Goal: Task Accomplishment & Management: Complete application form

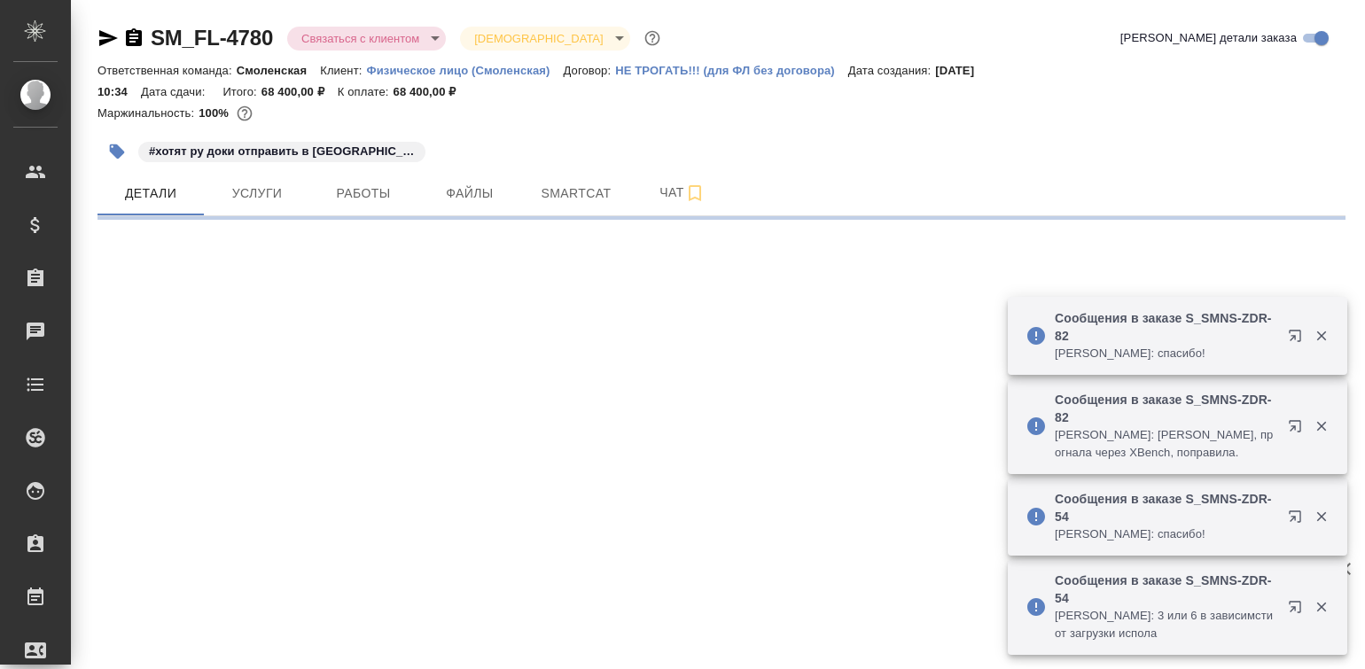
select select "RU"
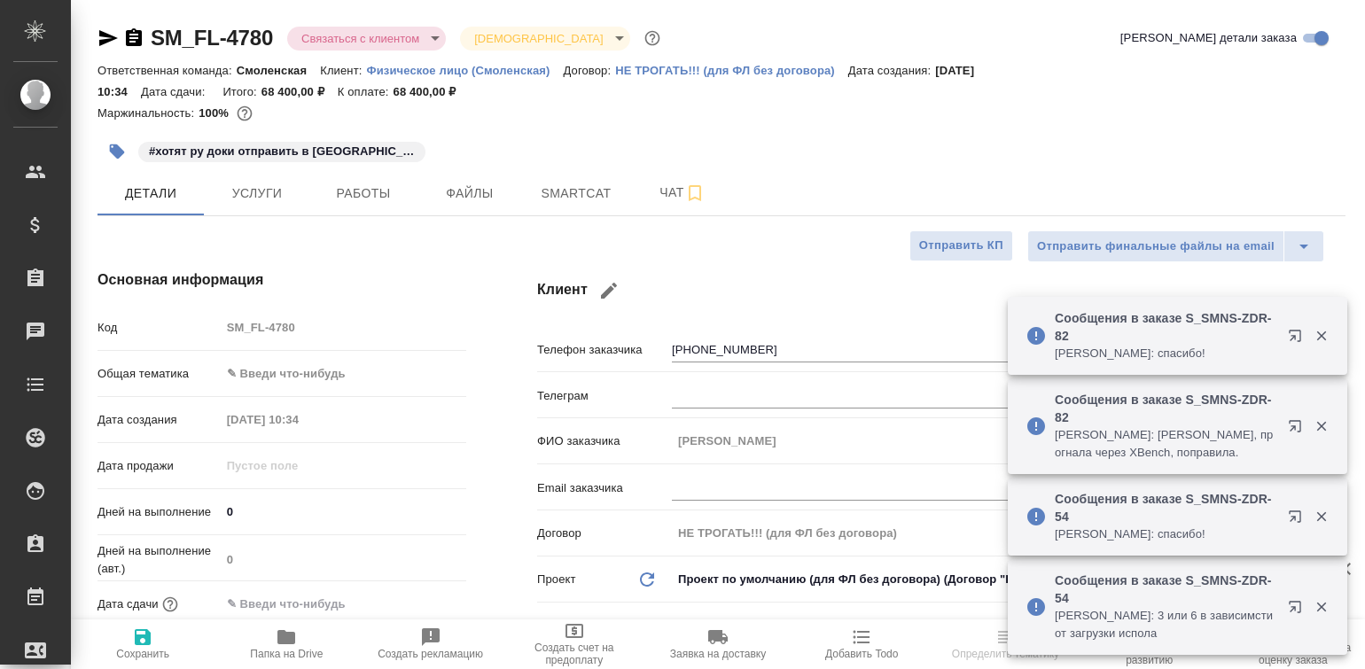
type textarea "x"
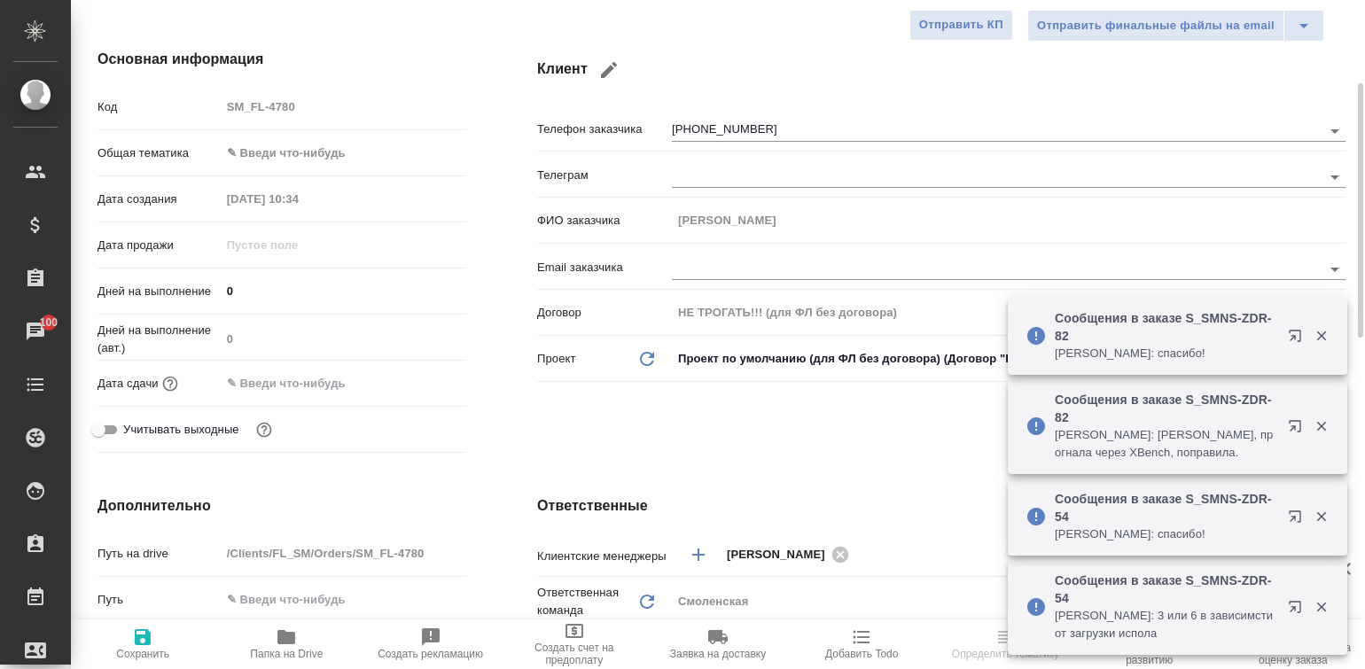
type textarea "x"
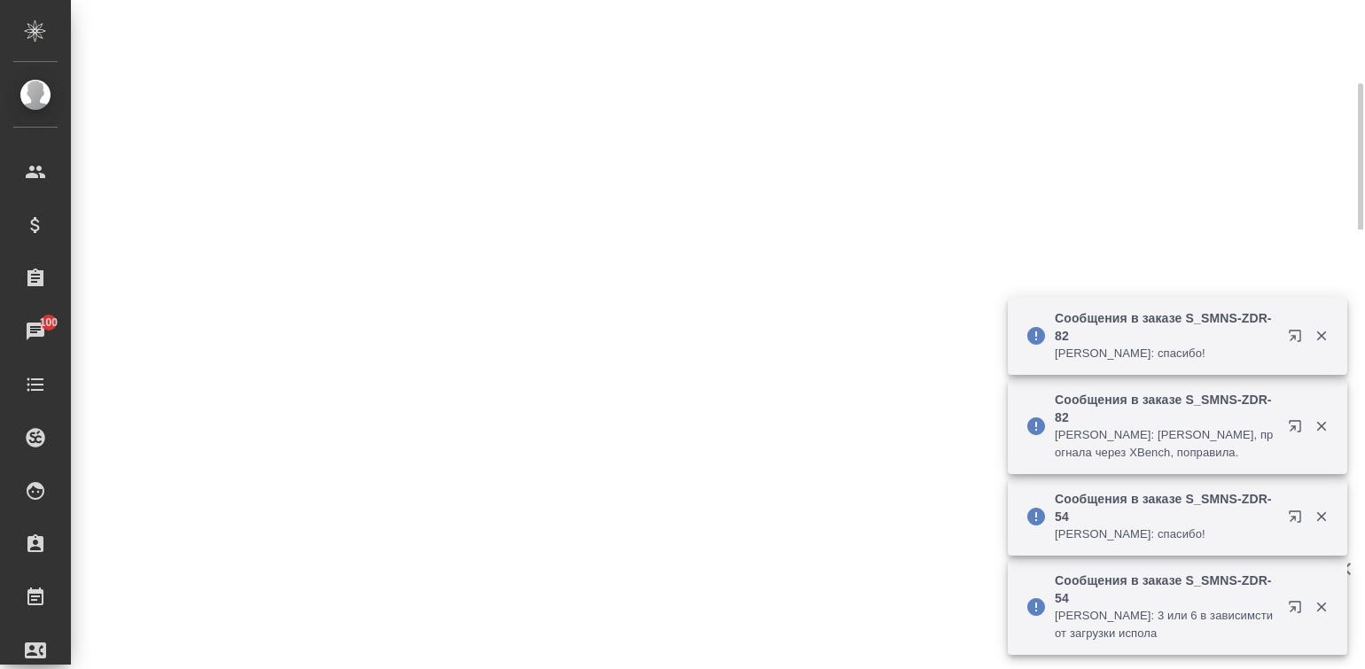
select select "RU"
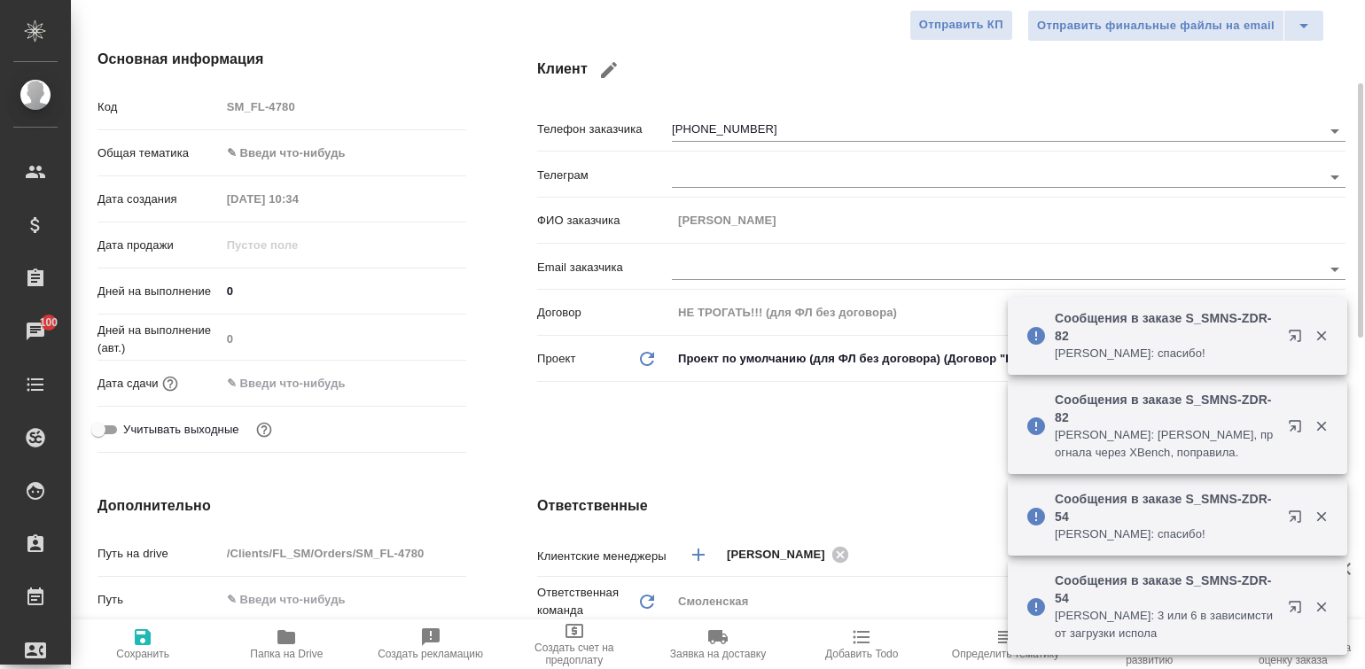
type textarea "x"
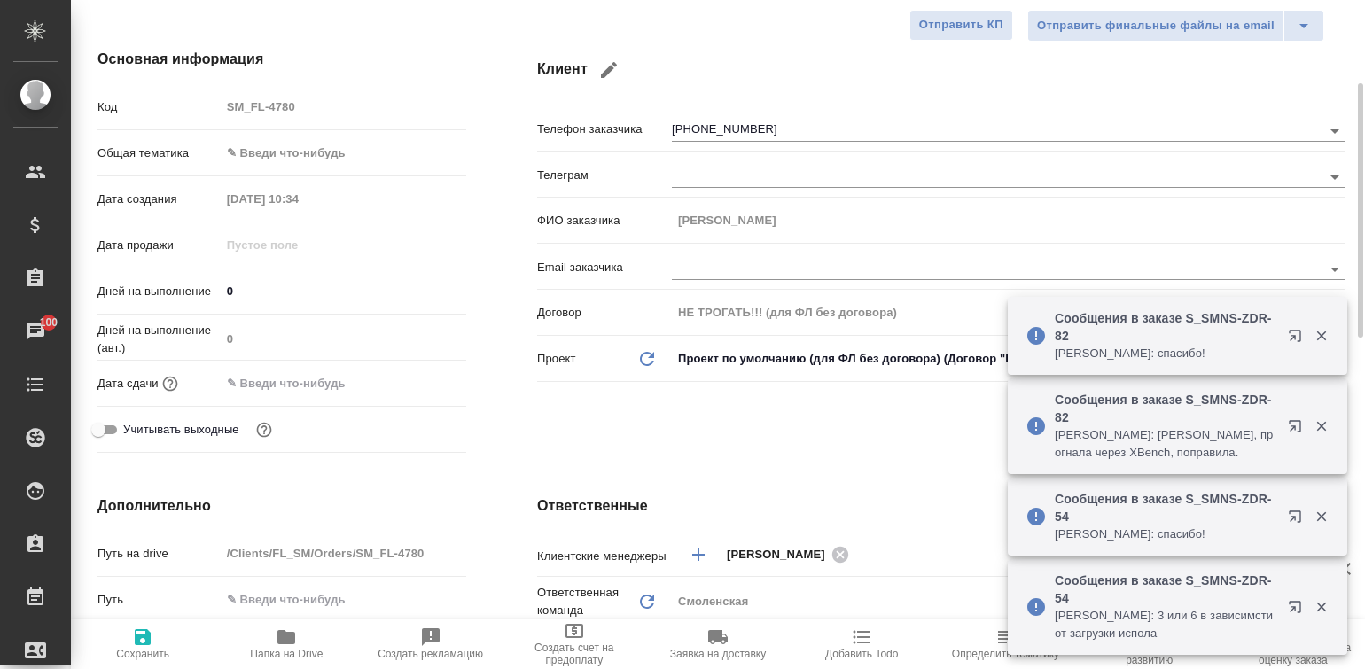
type textarea "x"
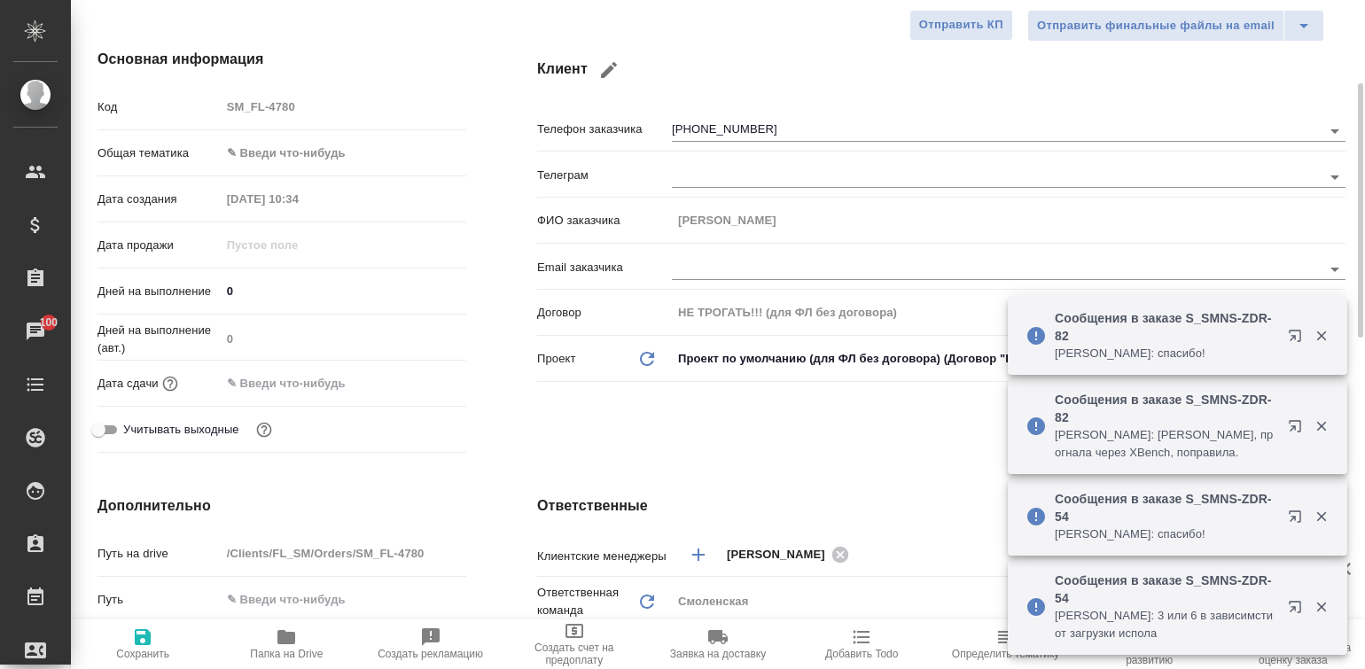
type textarea "x"
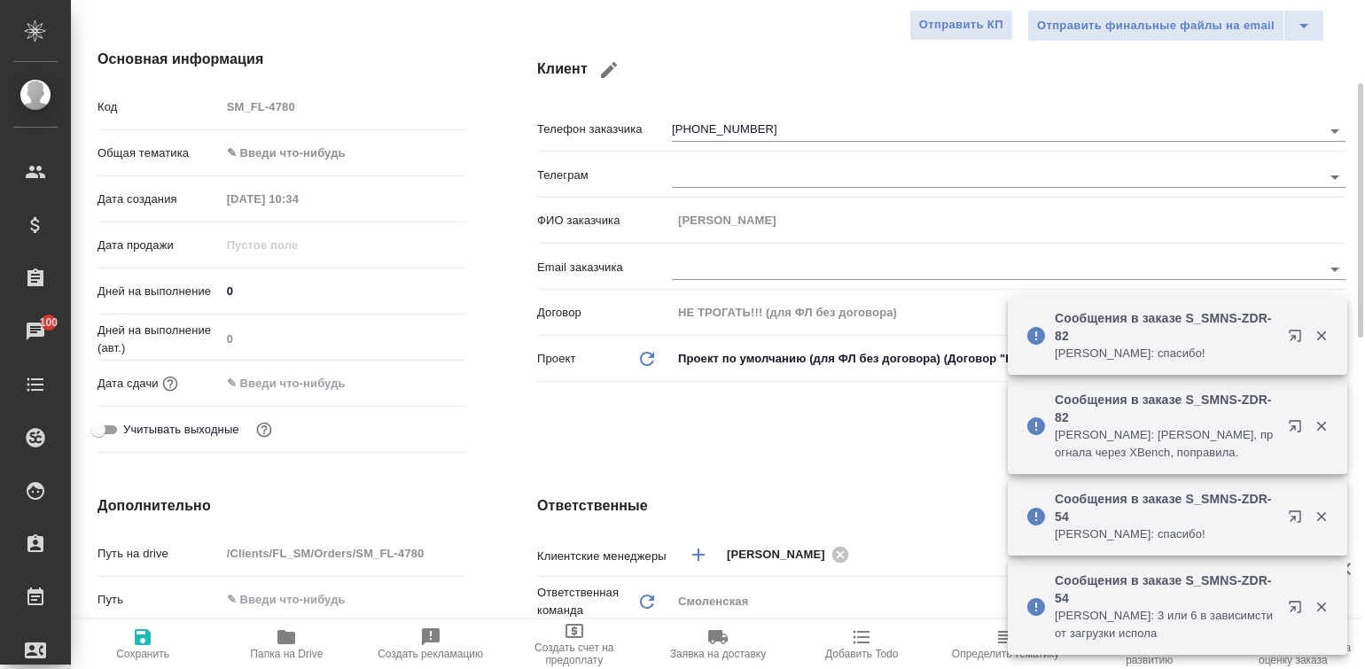
type textarea "x"
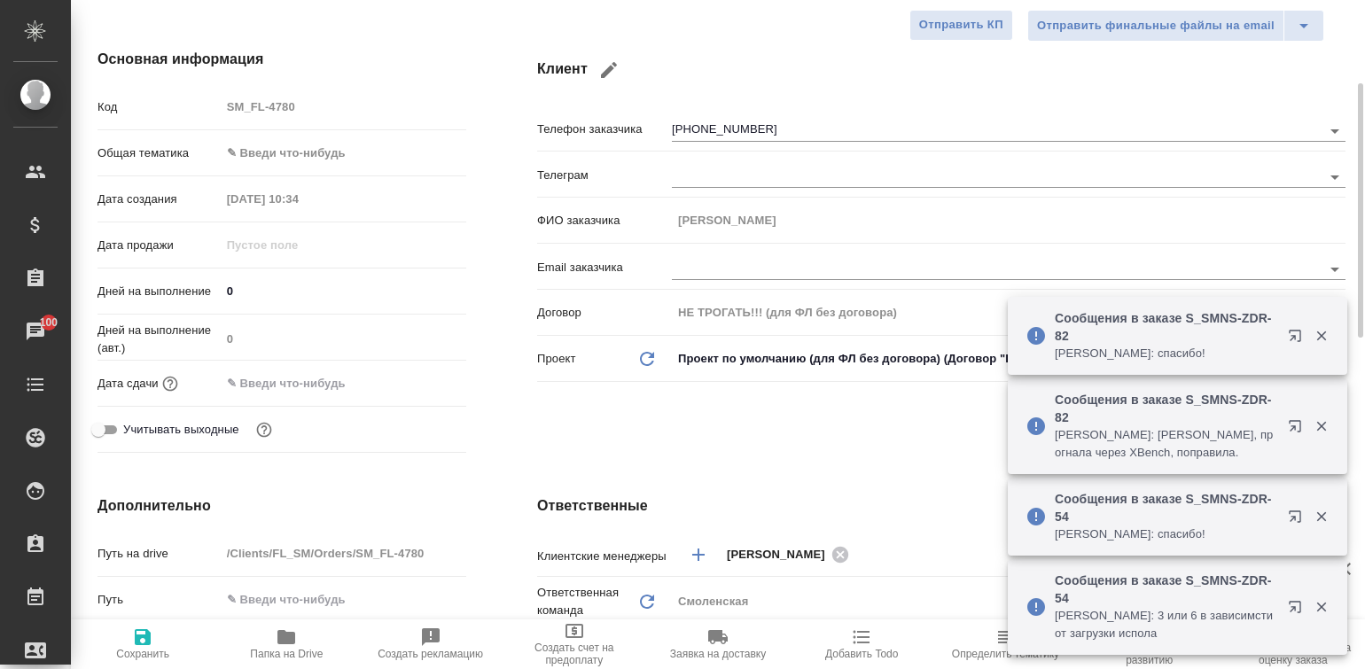
type textarea "x"
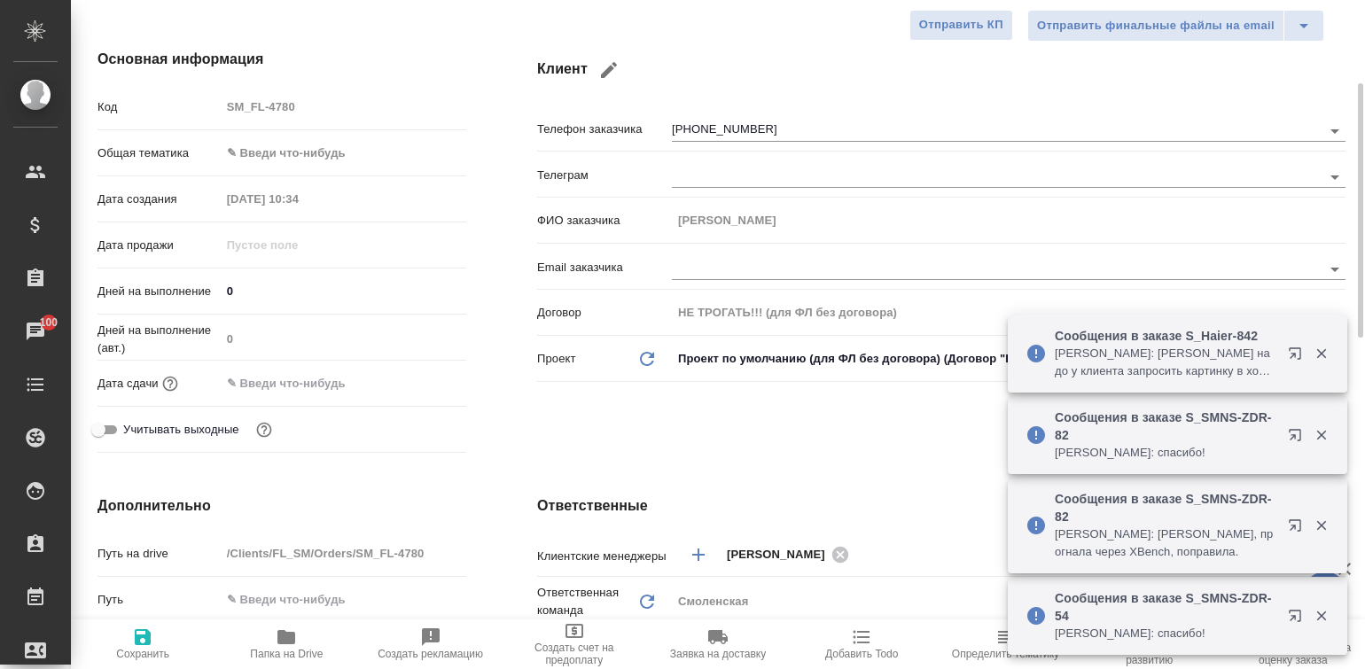
type textarea "x"
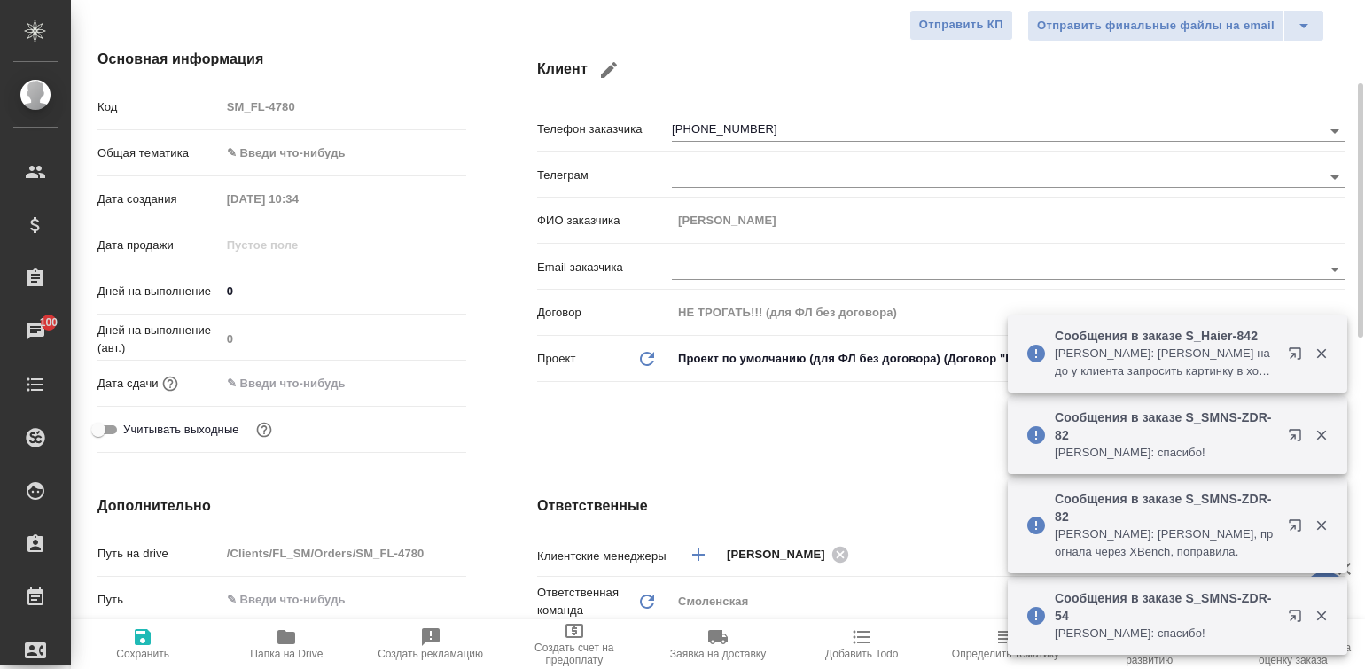
type textarea "x"
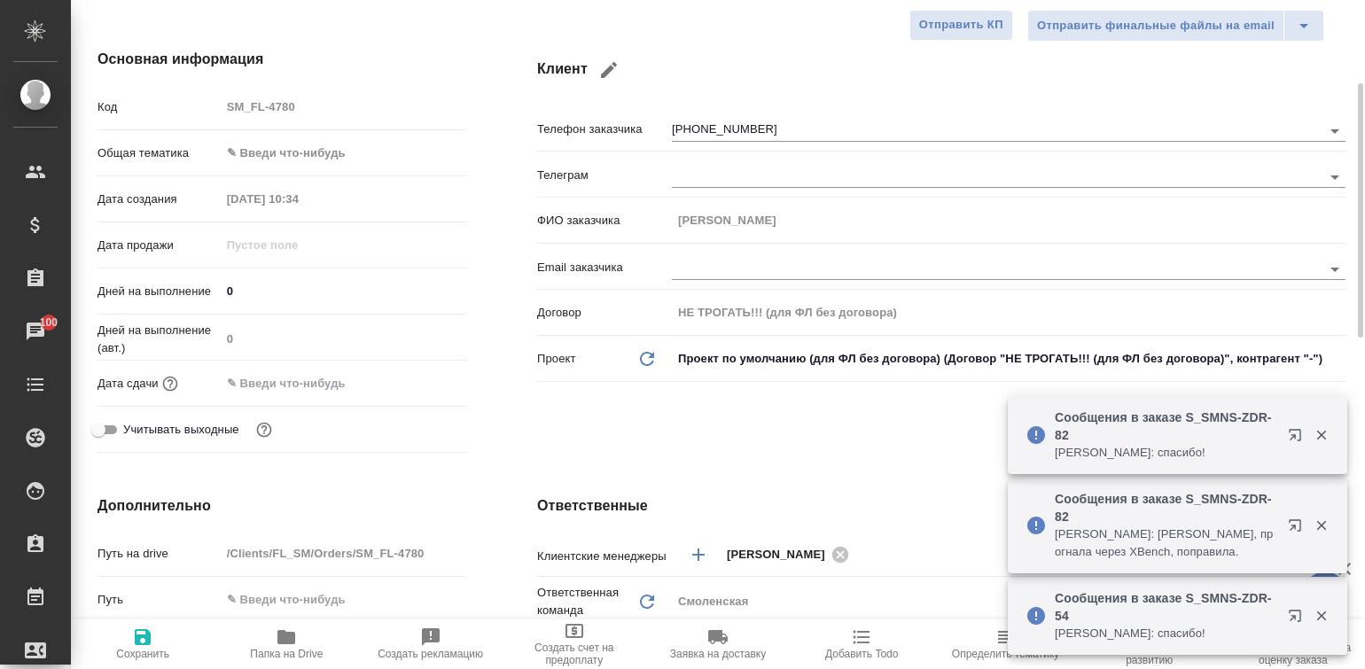
type textarea "x"
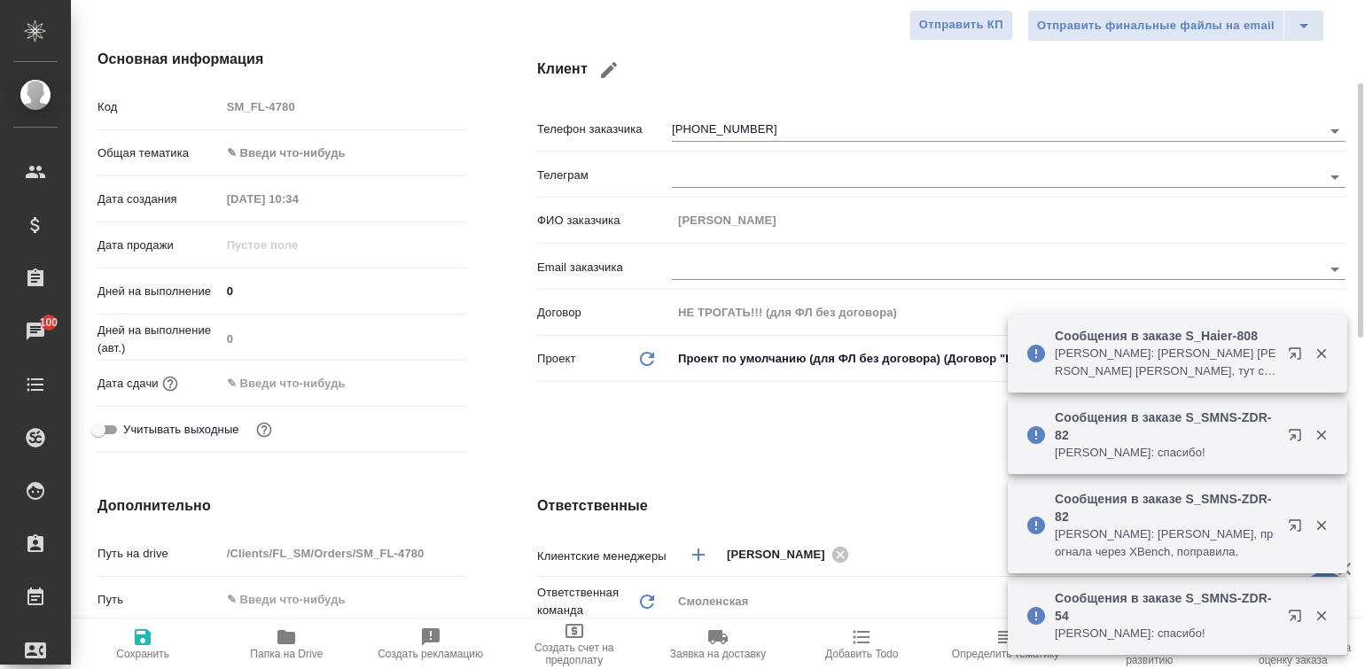
type textarea "x"
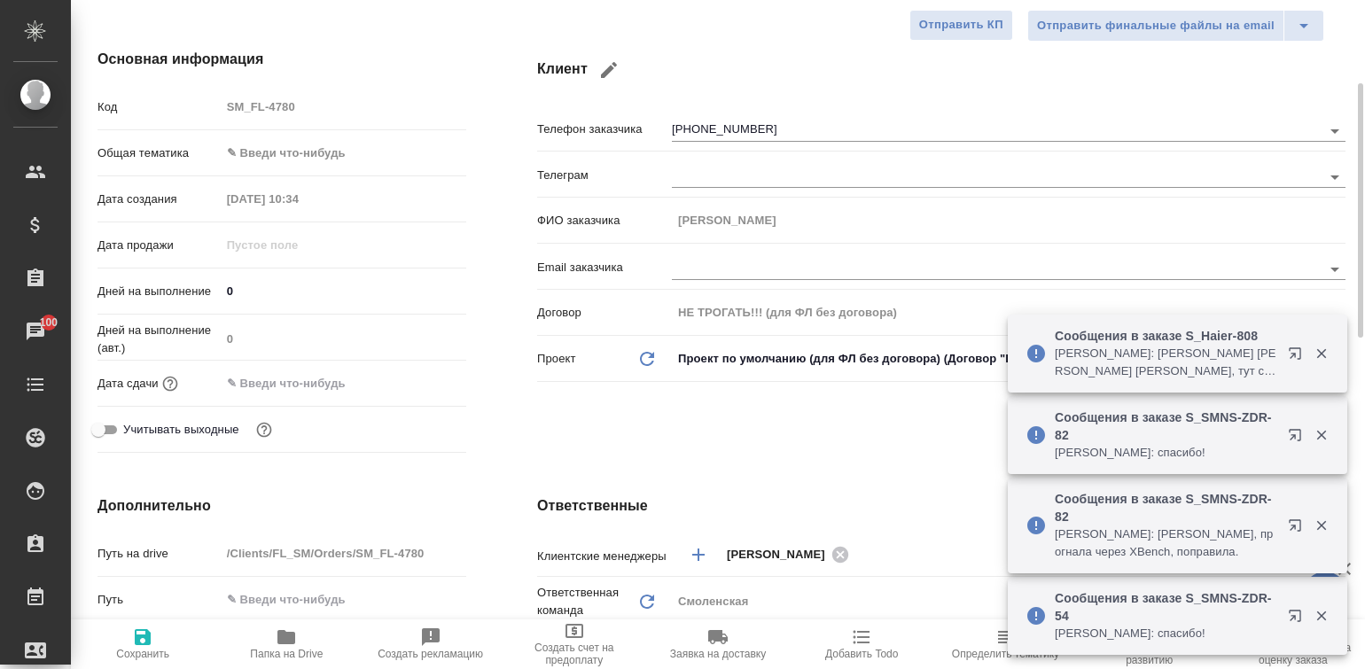
type textarea "x"
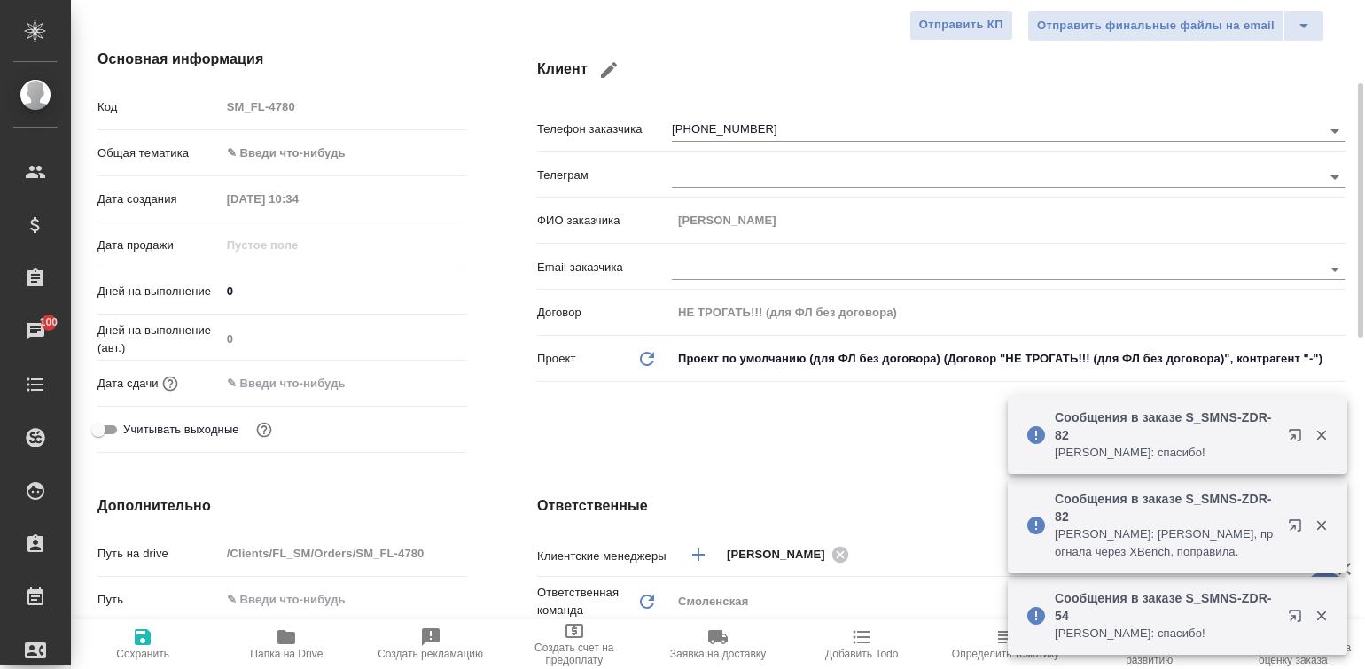
type textarea "x"
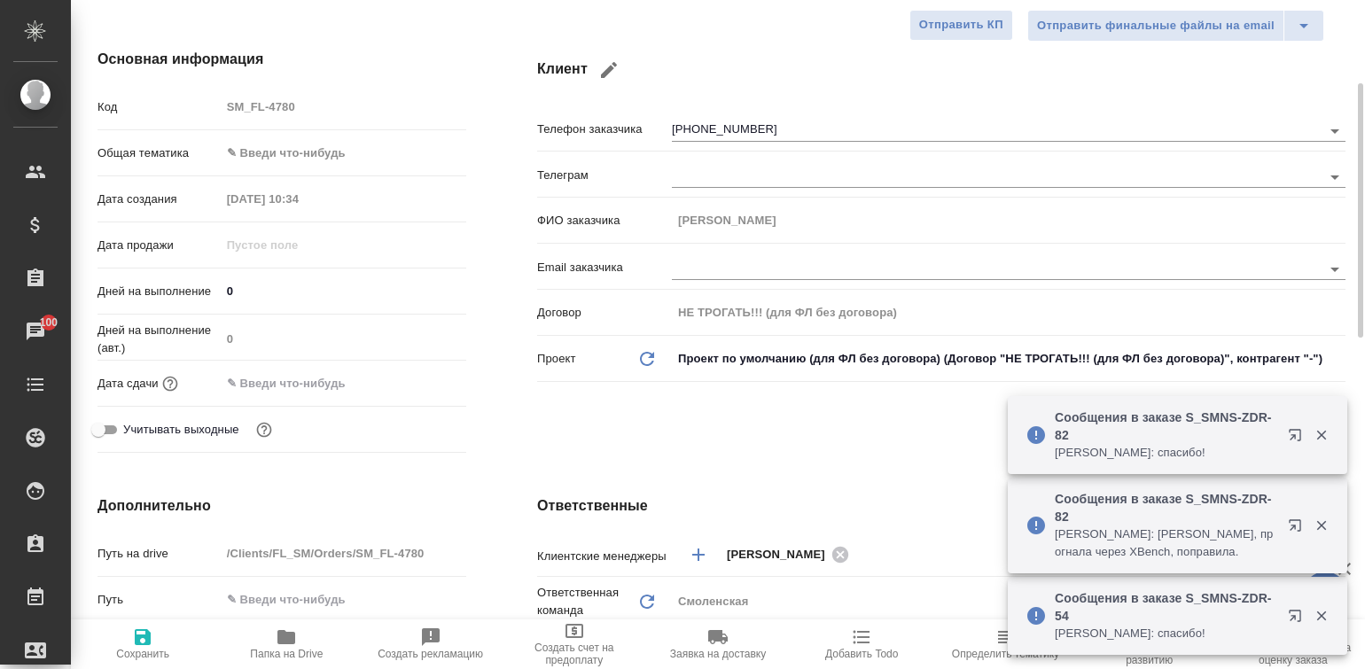
type textarea "x"
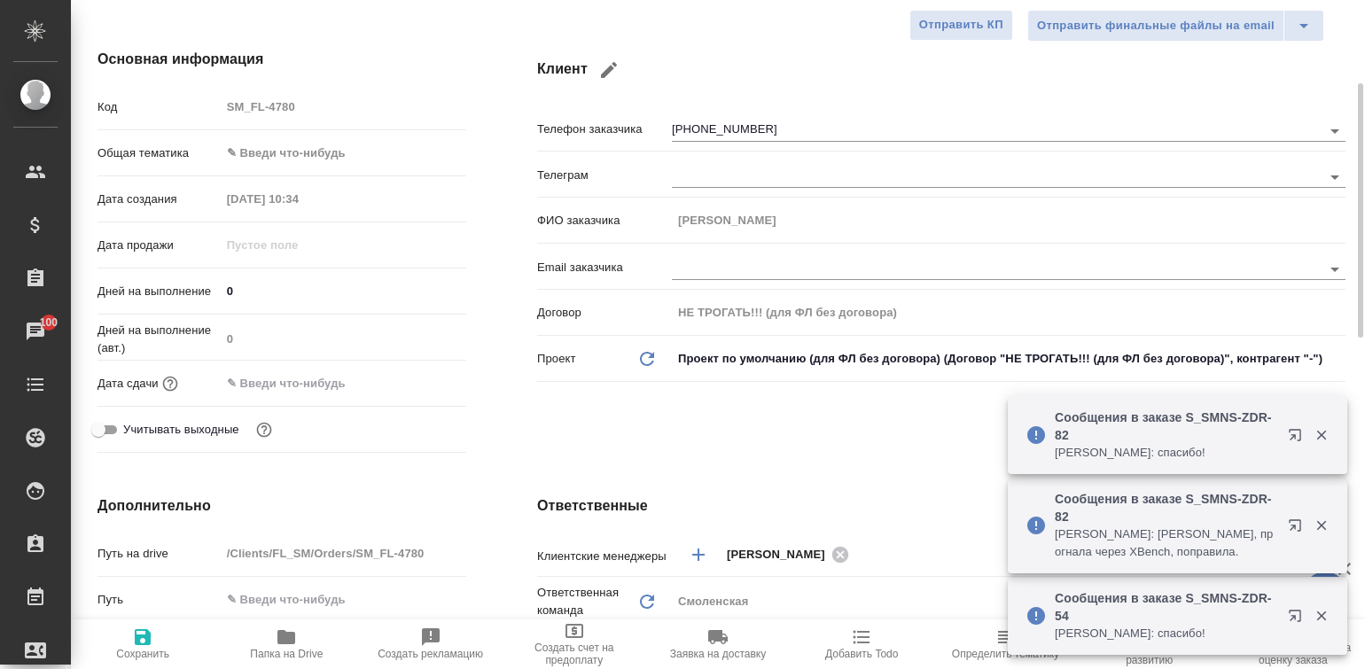
type textarea "x"
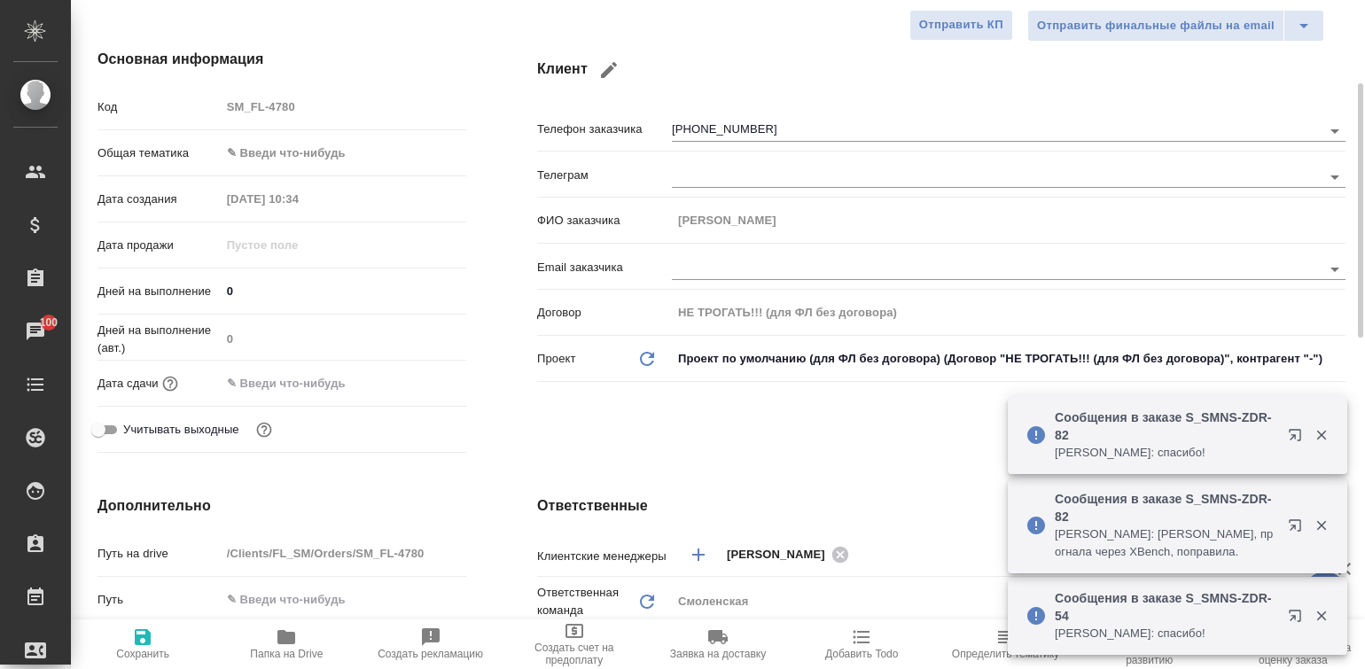
type textarea "x"
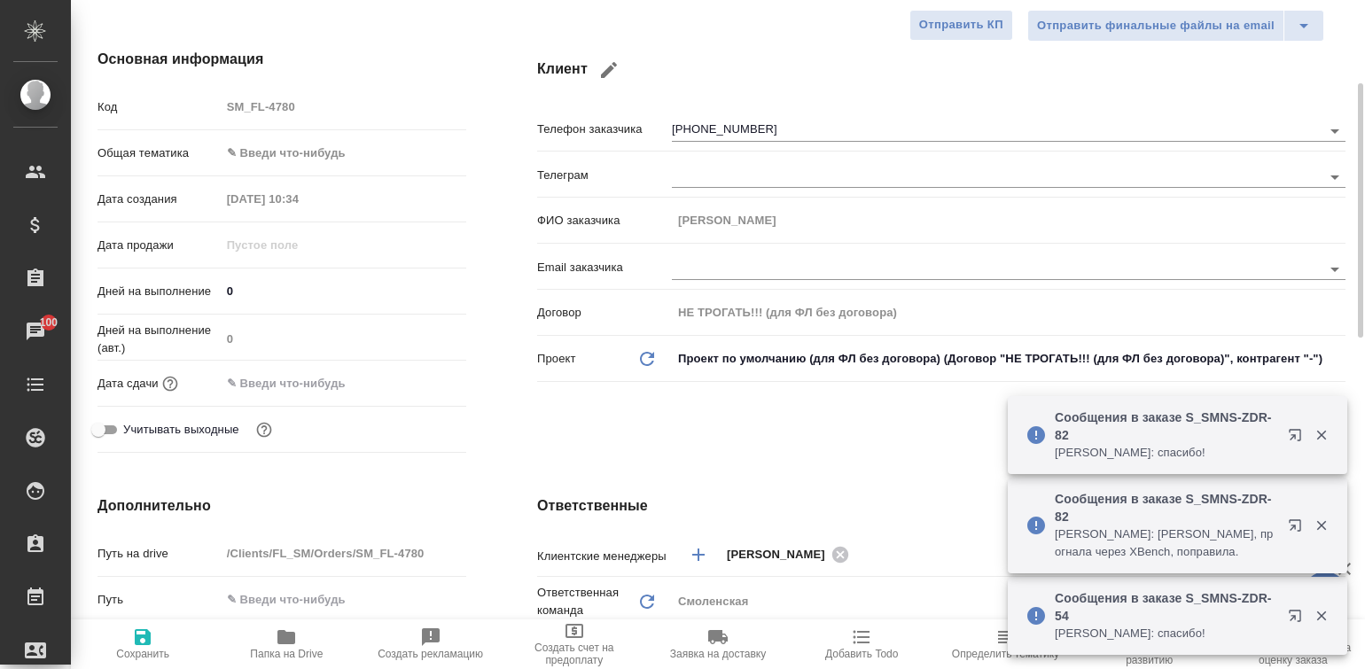
type textarea "x"
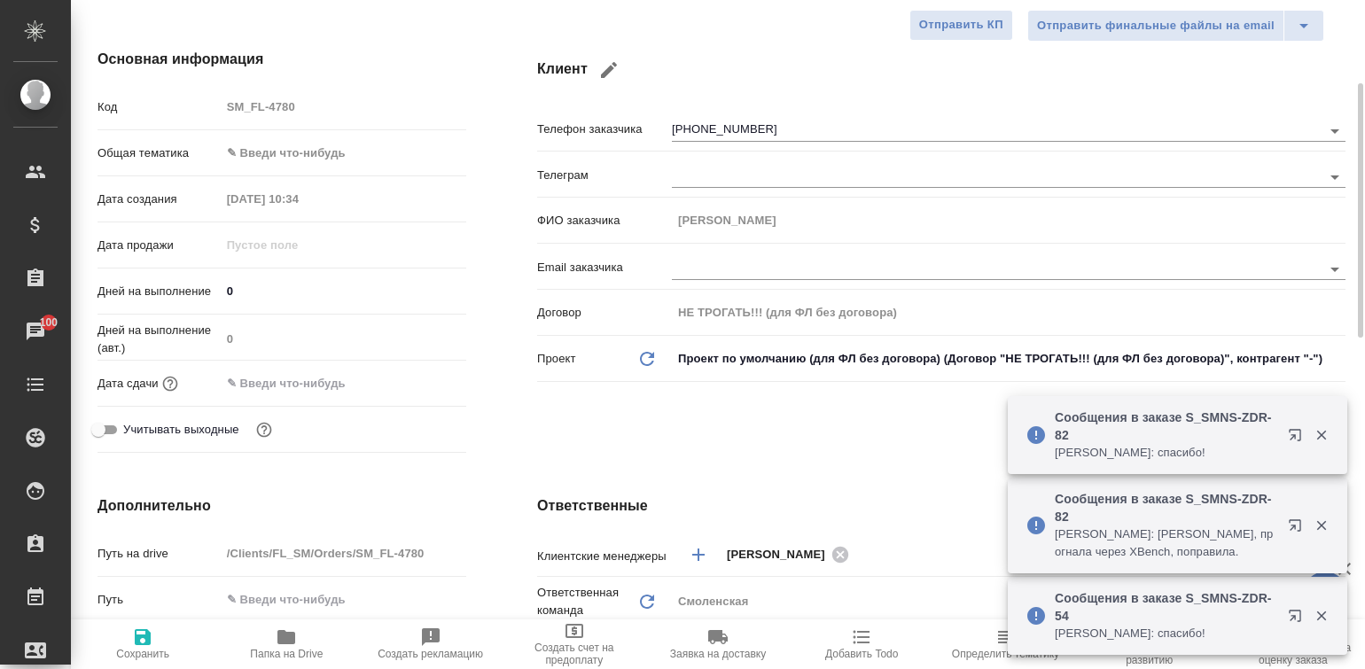
type textarea "x"
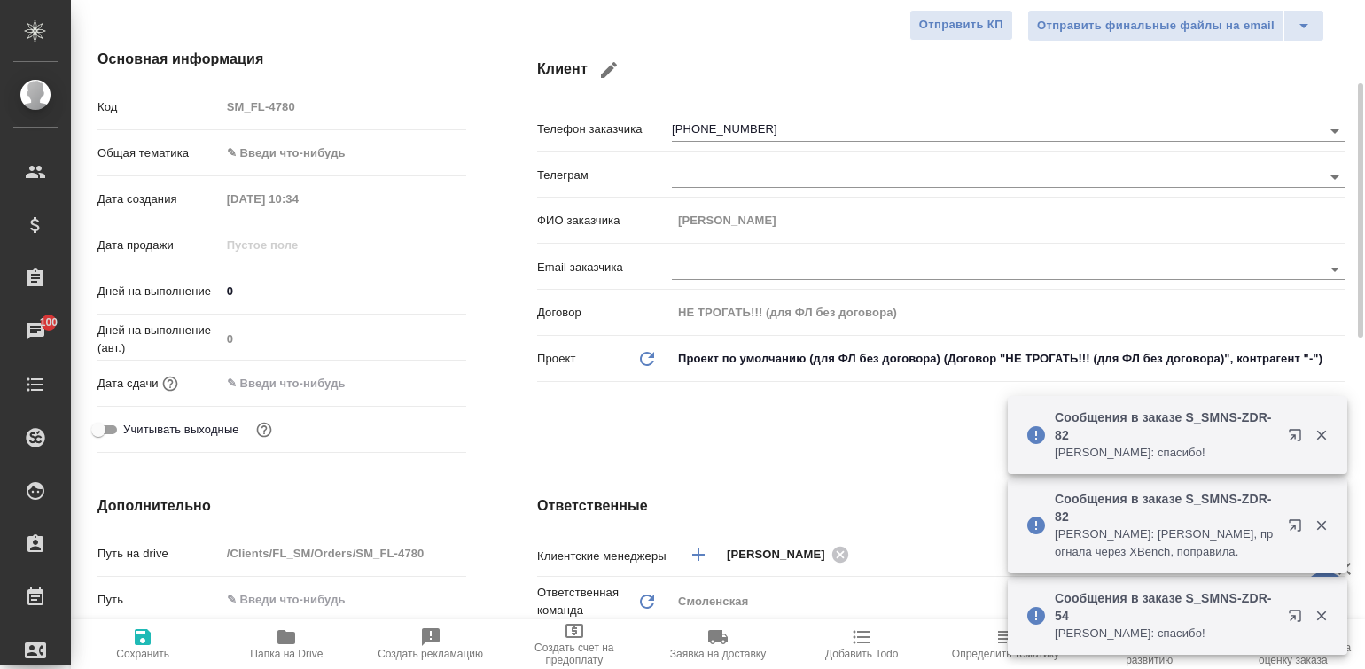
type textarea "x"
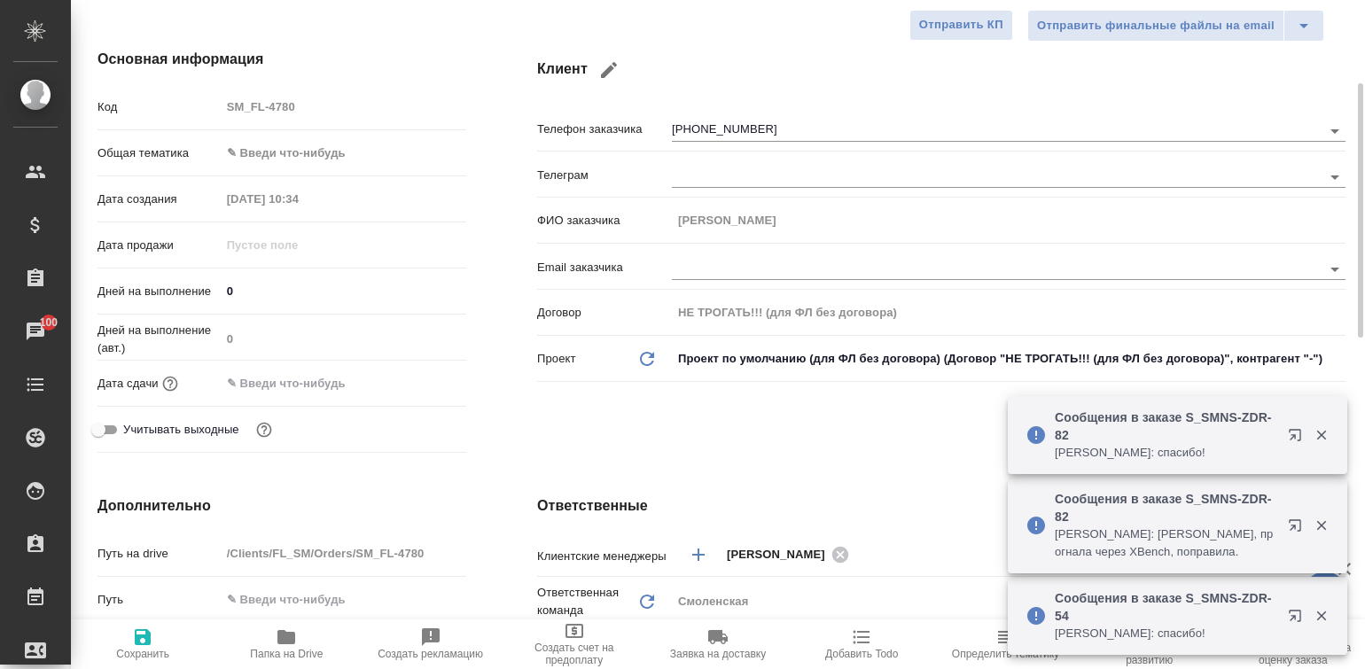
type textarea "x"
